Goal: Information Seeking & Learning: Learn about a topic

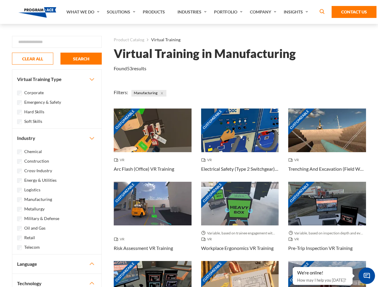
click at [83, 12] on link "What We Do" at bounding box center [83, 12] width 40 height 24
click at [122, 12] on link "Solutions" at bounding box center [122, 12] width 36 height 24
click at [193, 12] on link "Industries" at bounding box center [192, 12] width 37 height 24
click at [264, 12] on link "Company" at bounding box center [264, 12] width 34 height 24
click at [297, 12] on link "Insights" at bounding box center [297, 12] width 32 height 24
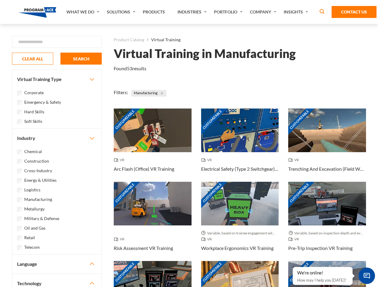
click at [0, 0] on div "Blog White Papers News" at bounding box center [0, 0] width 0 height 0
click at [0, 0] on strong "How Virtual Learning Can Enhance Workforce Productivity: A Guide for L&D Manage…" at bounding box center [0, 0] width 0 height 0
click at [367, 276] on span "Minimize live chat window" at bounding box center [367, 276] width 22 height 22
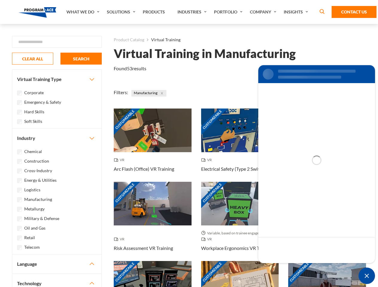
click at [293, 268] on div "Customizable" at bounding box center [327, 283] width 78 height 44
